Goal: Transaction & Acquisition: Subscribe to service/newsletter

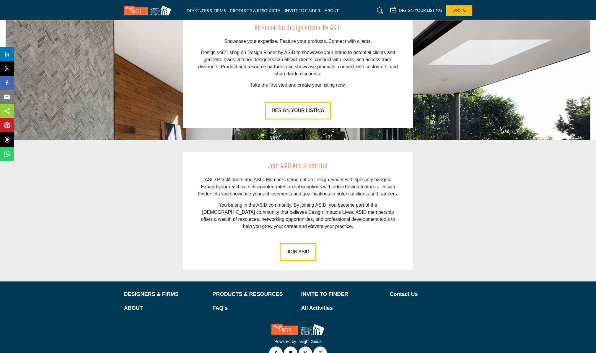
scroll to position [719, 0]
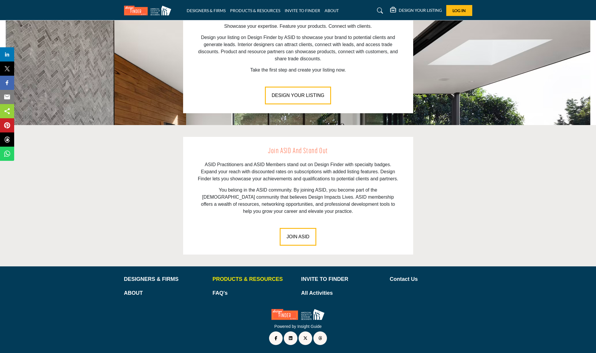
click at [221, 281] on p "PRODUCTS & RESOURCES" at bounding box center [254, 279] width 82 height 8
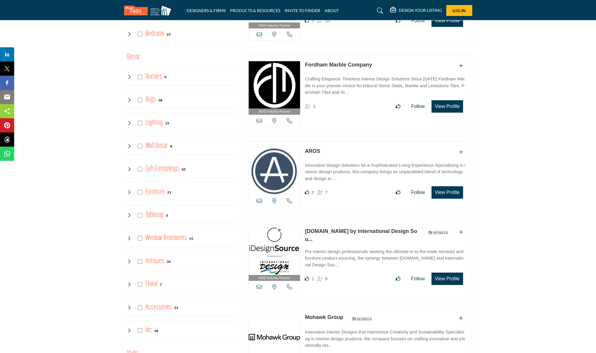
scroll to position [715, 0]
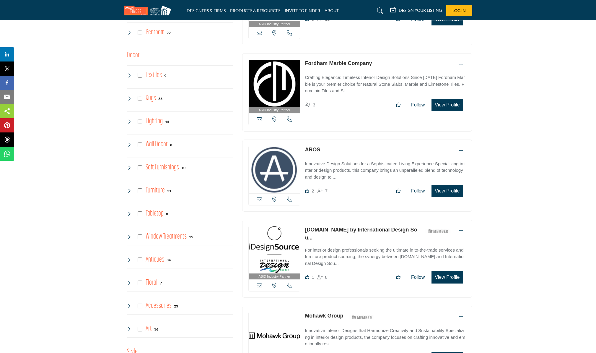
click at [129, 143] on icon at bounding box center [129, 144] width 5 height 5
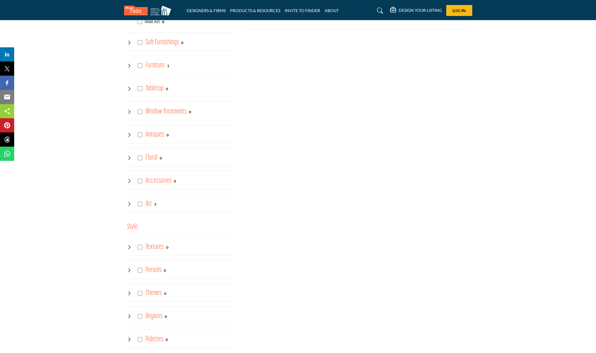
scroll to position [909, 0]
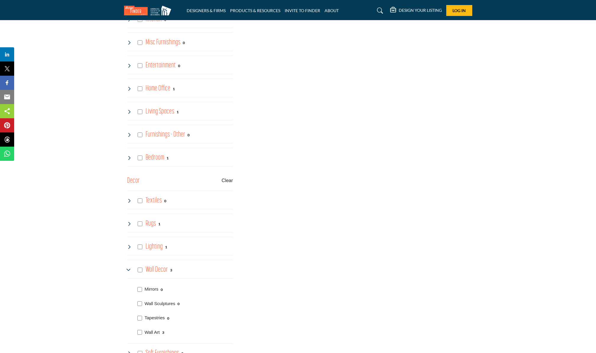
scroll to position [590, 0]
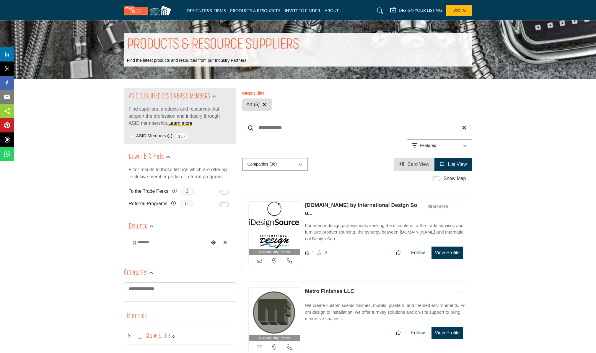
click at [416, 12] on h5 "DESIGN YOUR LISTING" at bounding box center [420, 10] width 43 height 5
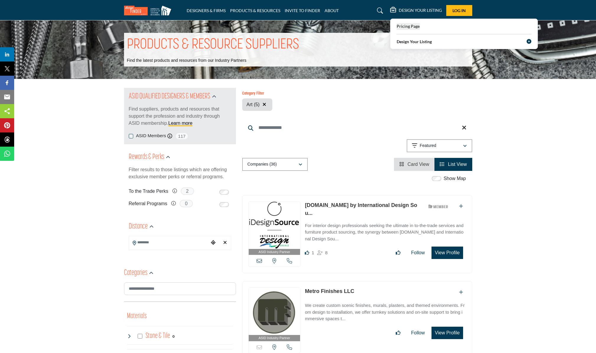
click at [408, 25] on span "Pricing Page" at bounding box center [407, 26] width 23 height 5
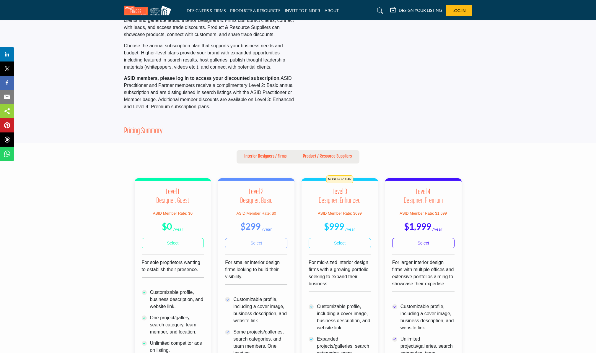
scroll to position [41, 0]
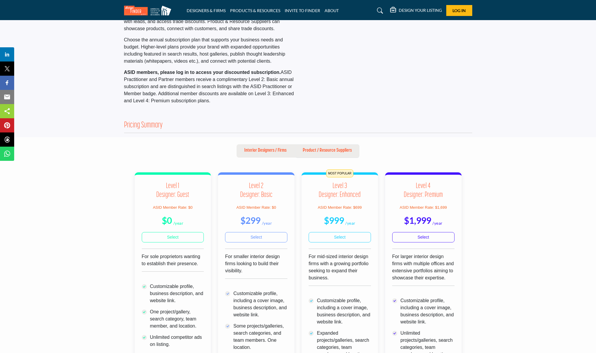
click at [332, 150] on p "Product / Resource Suppliers" at bounding box center [327, 150] width 49 height 7
